Goal: Task Accomplishment & Management: Use online tool/utility

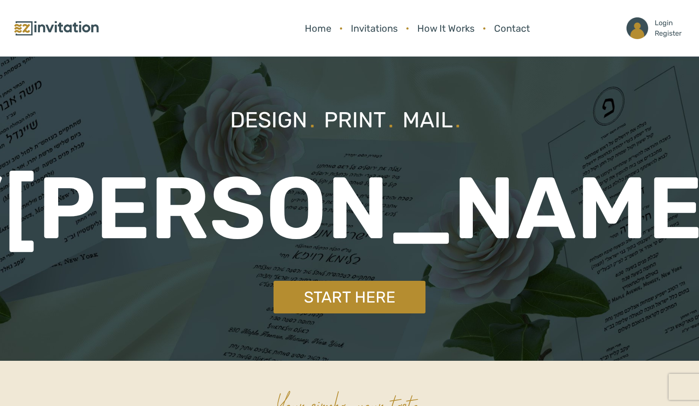
scroll to position [43, 0]
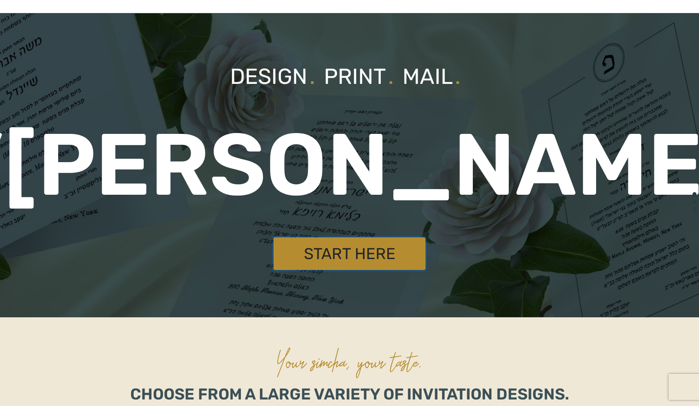
drag, startPoint x: 0, startPoint y: 0, endPoint x: 329, endPoint y: 250, distance: 413.0
click at [329, 250] on link "Start Here" at bounding box center [350, 253] width 152 height 33
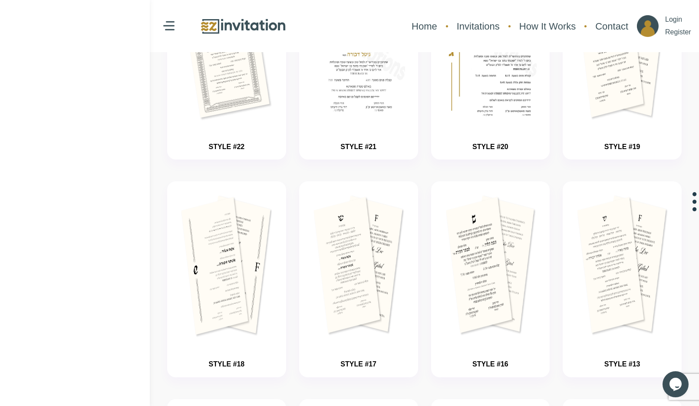
scroll to position [205, 0]
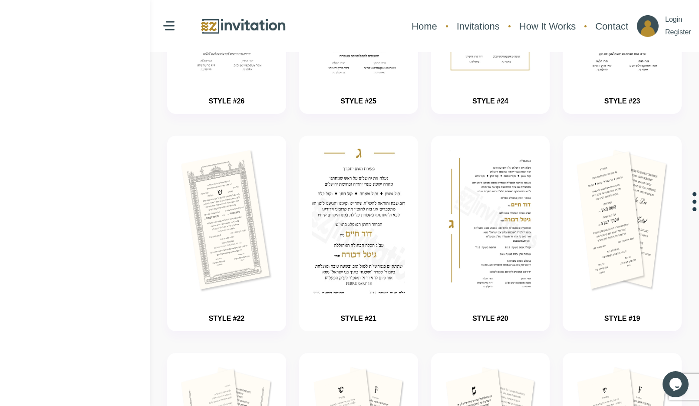
click at [317, 303] on div "STYLE #21" at bounding box center [358, 235] width 93 height 174
click at [319, 301] on div "STYLE #21" at bounding box center [358, 235] width 93 height 174
click at [328, 299] on div "STYLE #21" at bounding box center [358, 235] width 93 height 174
click at [376, 183] on img "button" at bounding box center [358, 247] width 139 height 217
click at [376, 185] on img "button" at bounding box center [358, 247] width 139 height 217
